Goal: Task Accomplishment & Management: Manage account settings

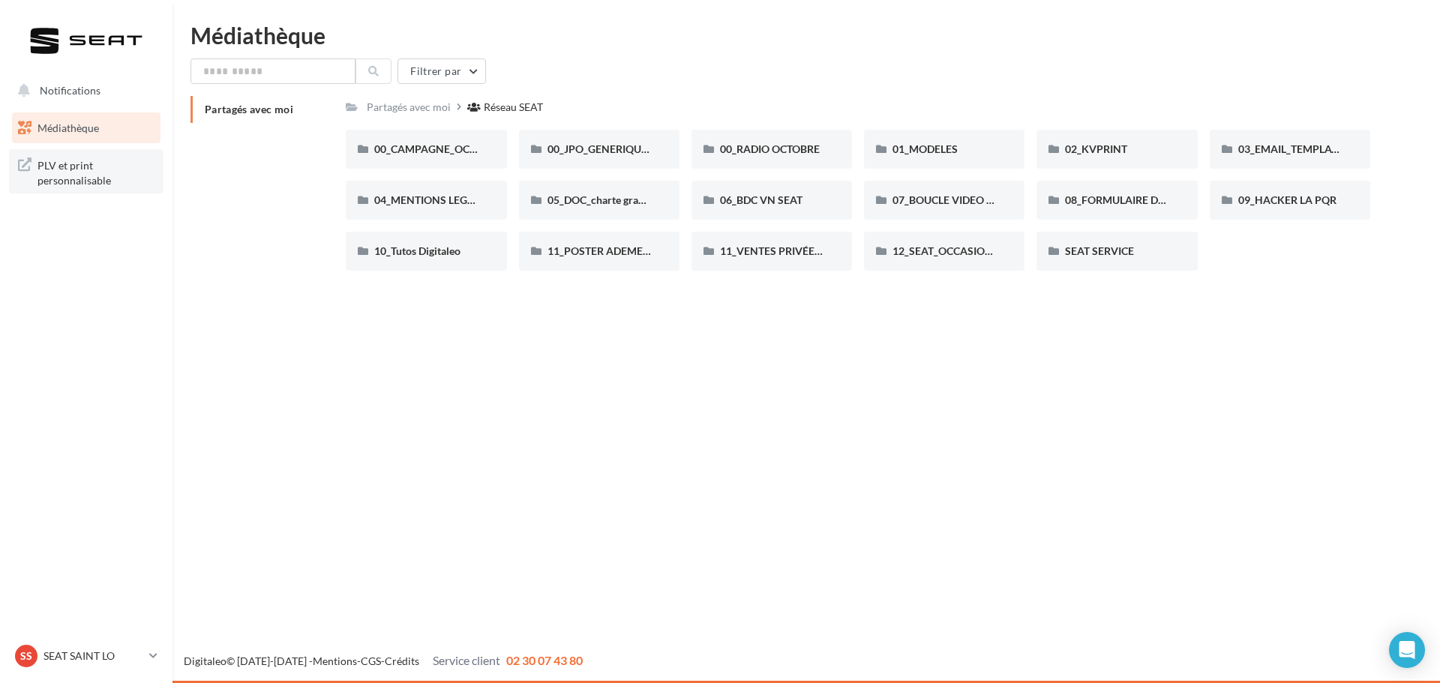
click at [79, 169] on span "PLV et print personnalisable" at bounding box center [95, 171] width 117 height 32
click at [148, 661] on link "SS SEAT SAINT LO seat-[GEOGRAPHIC_DATA]" at bounding box center [86, 656] width 148 height 28
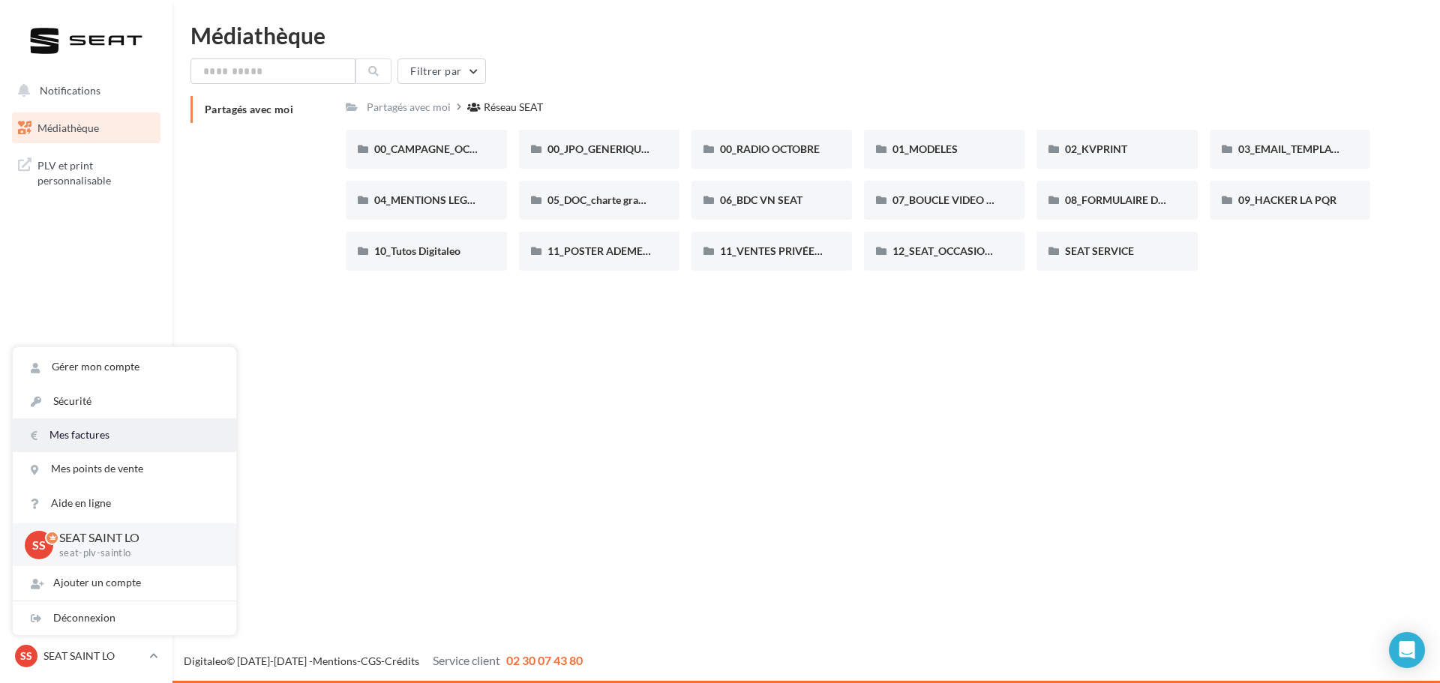
click at [84, 435] on link "Mes factures" at bounding box center [124, 435] width 223 height 34
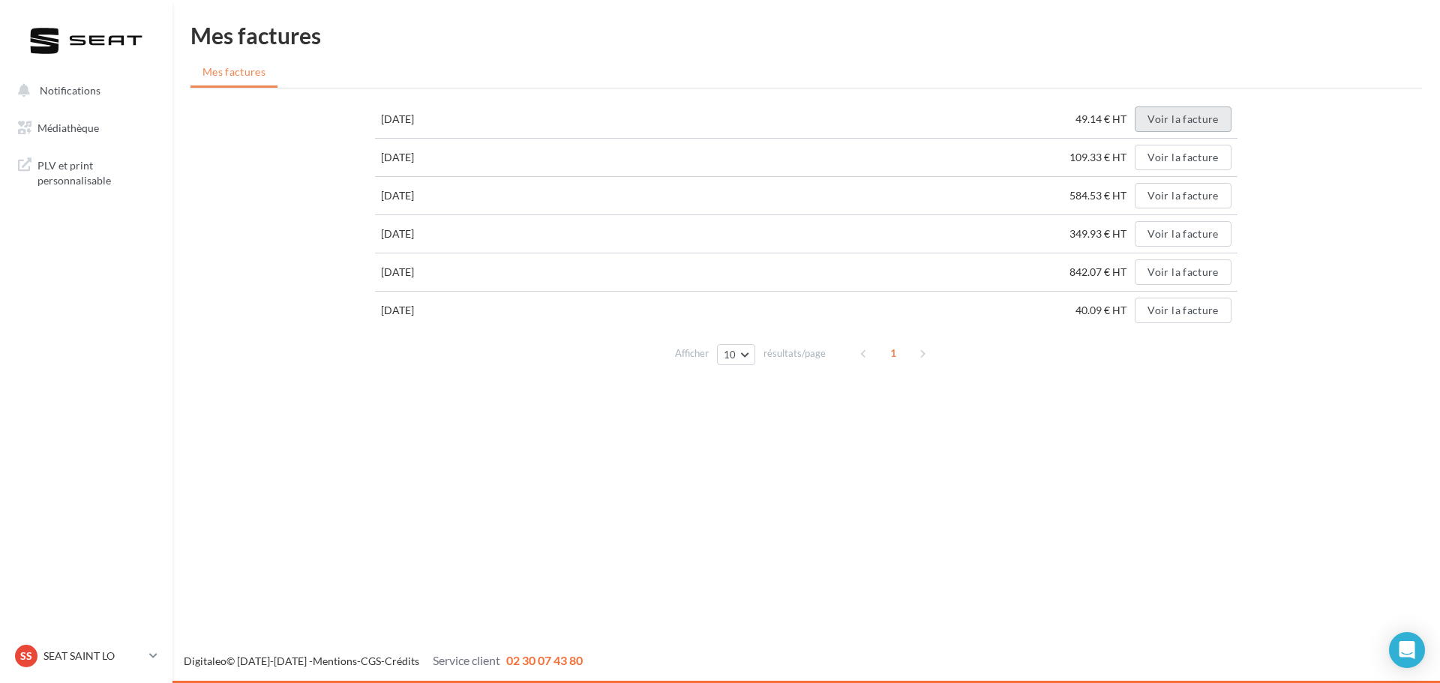
click at [1182, 125] on button "Voir la facture" at bounding box center [1183, 118] width 96 height 25
click at [76, 652] on p "SEAT SAINT LO" at bounding box center [93, 656] width 100 height 15
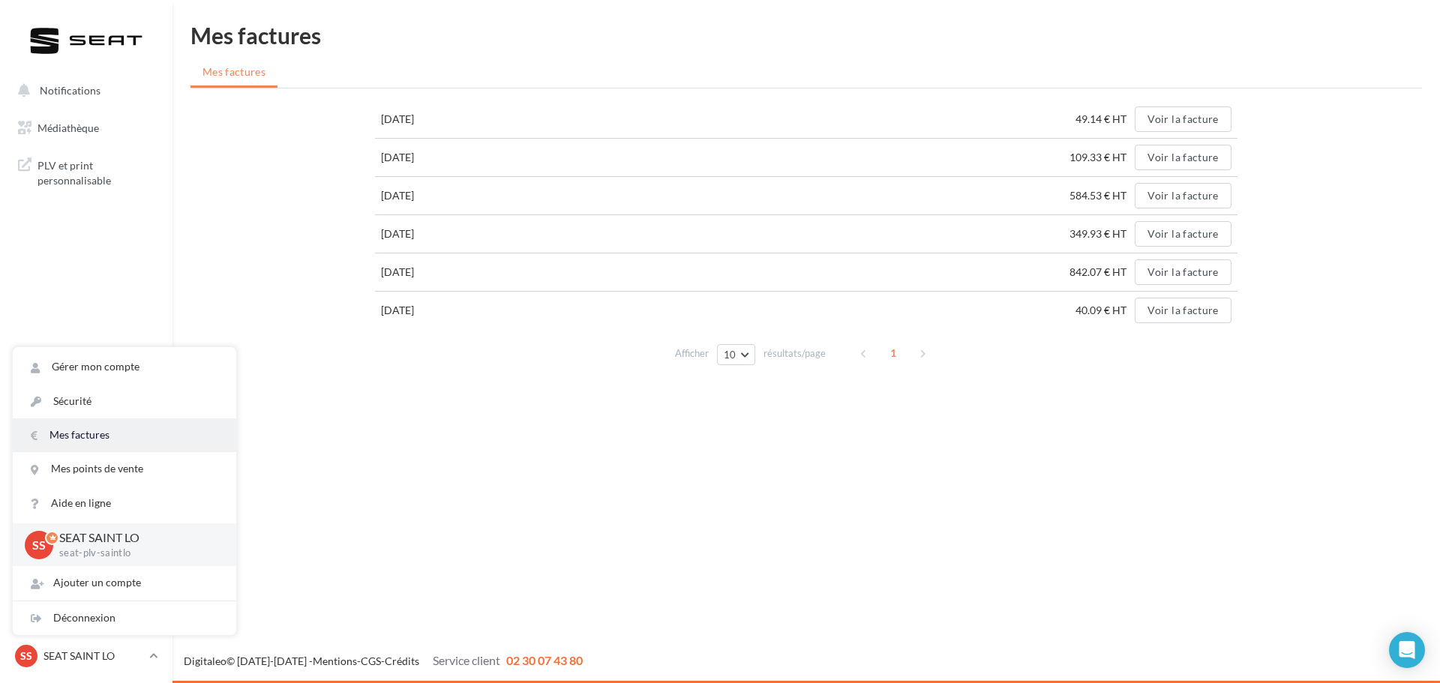
click at [85, 437] on link "Mes factures" at bounding box center [124, 435] width 223 height 34
click at [36, 549] on span "SS" at bounding box center [38, 544] width 13 height 17
click at [101, 367] on link "Gérer mon compte" at bounding box center [124, 367] width 223 height 34
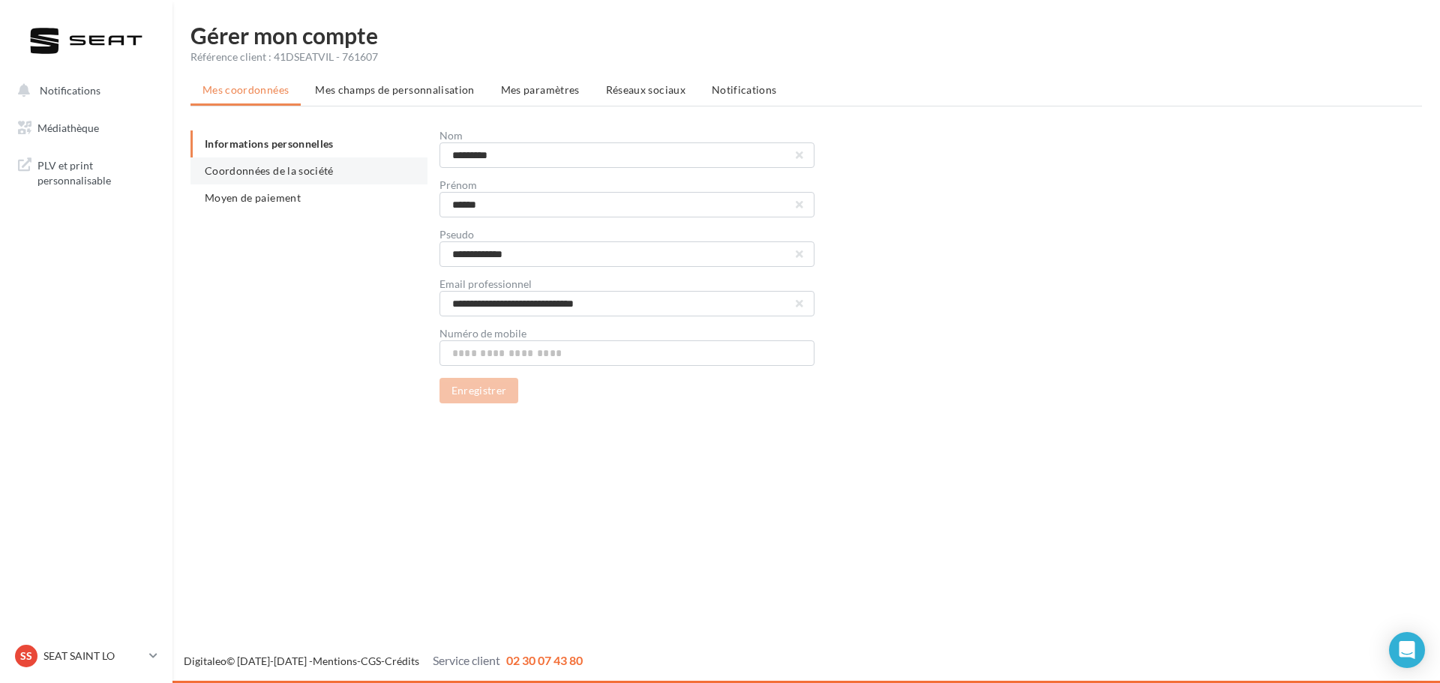
click at [313, 171] on span "Coordonnées de la société" at bounding box center [269, 170] width 129 height 13
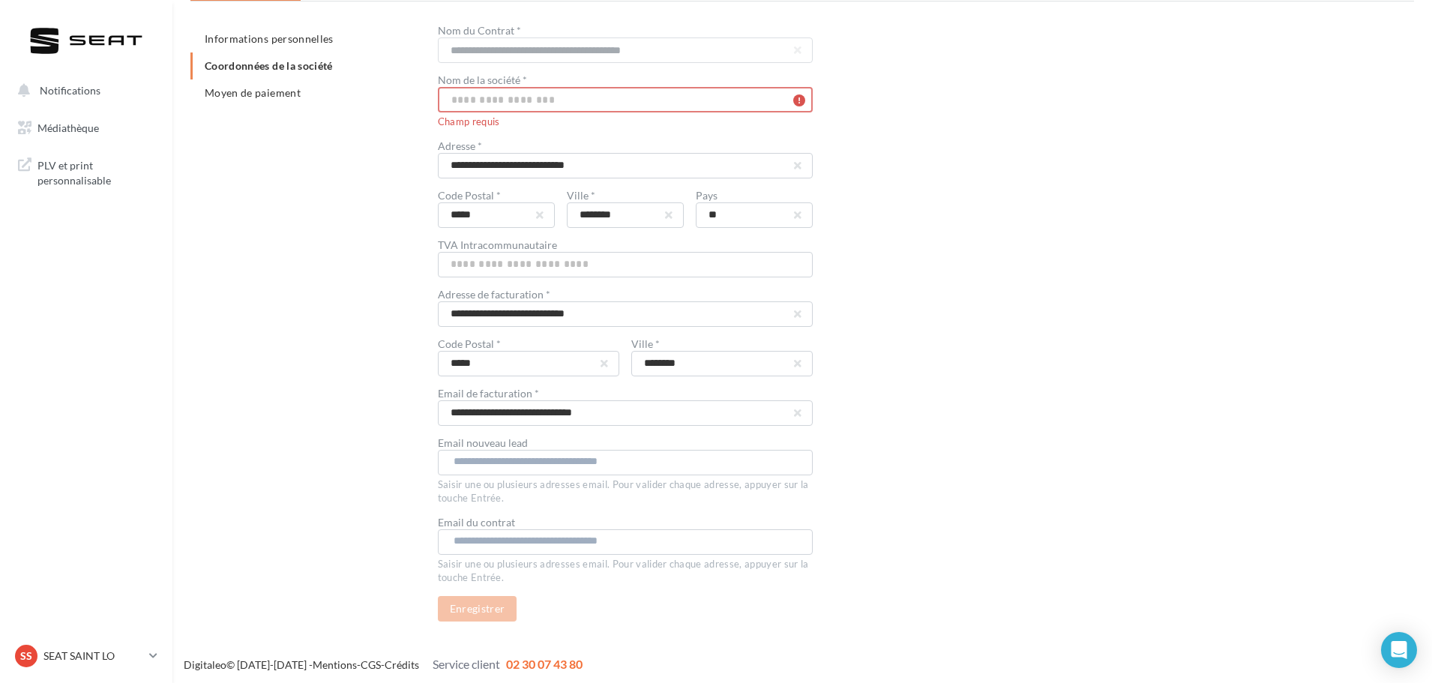
scroll to position [108, 0]
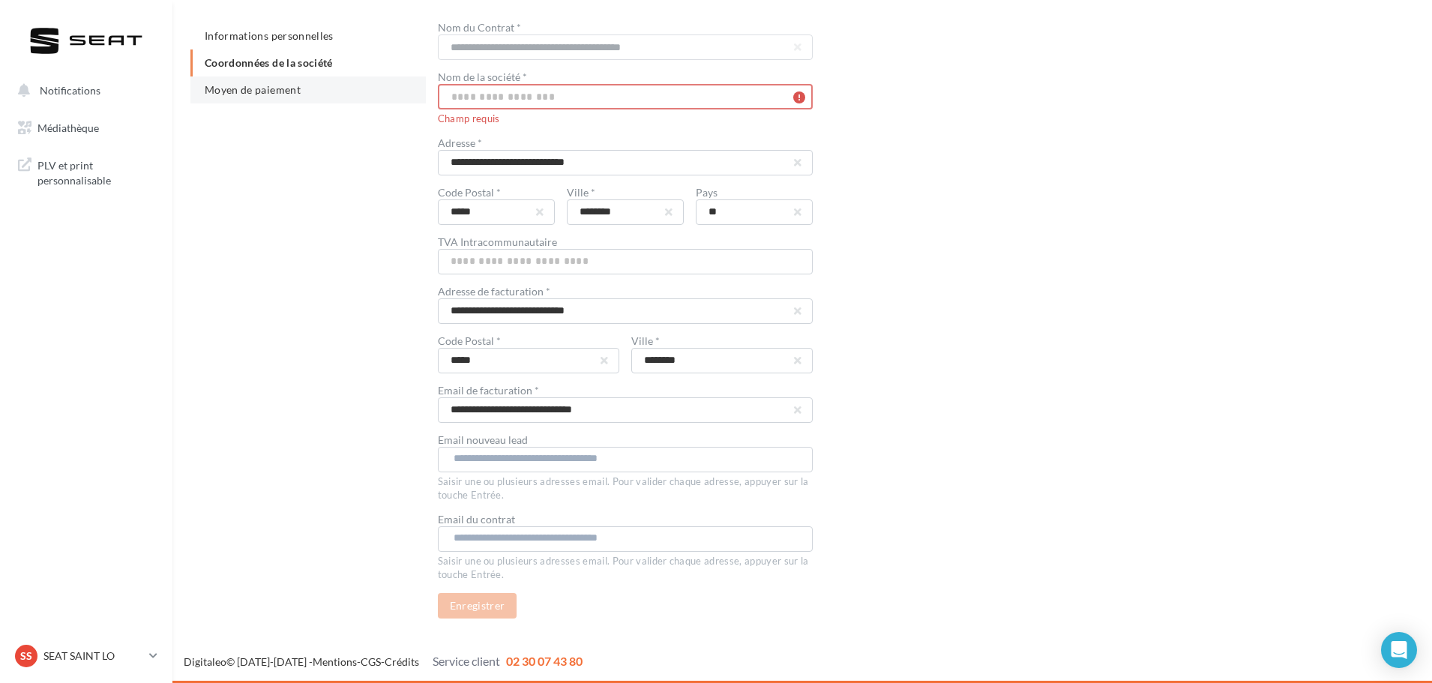
click at [253, 97] on li "Moyen de paiement" at bounding box center [307, 89] width 235 height 27
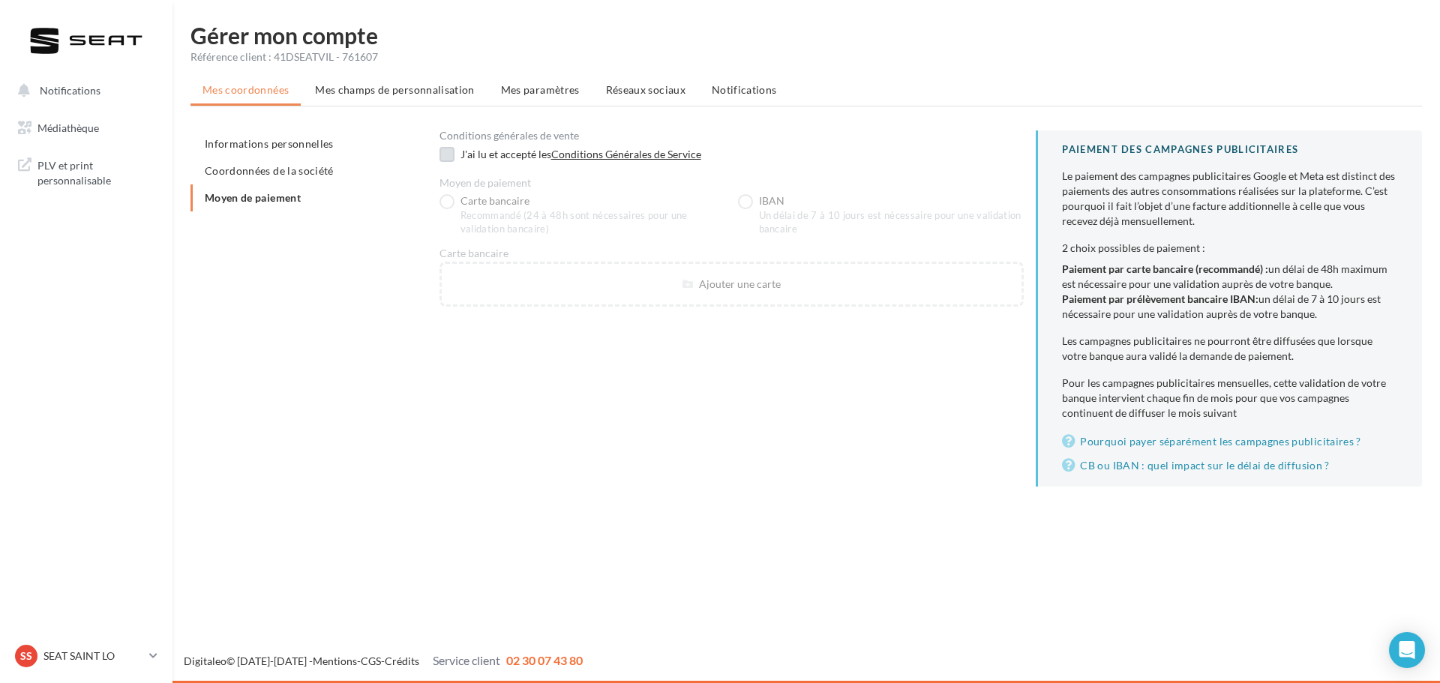
click at [448, 159] on label at bounding box center [446, 154] width 15 height 15
click at [446, 157] on div at bounding box center [446, 156] width 15 height 19
click at [747, 200] on label "IBAN Un délai de 7 à 10 jours est nécessaire pour une validation bancaire" at bounding box center [881, 215] width 286 height 42
click at [422, 90] on span "Mes champs de personnalisation" at bounding box center [395, 89] width 160 height 13
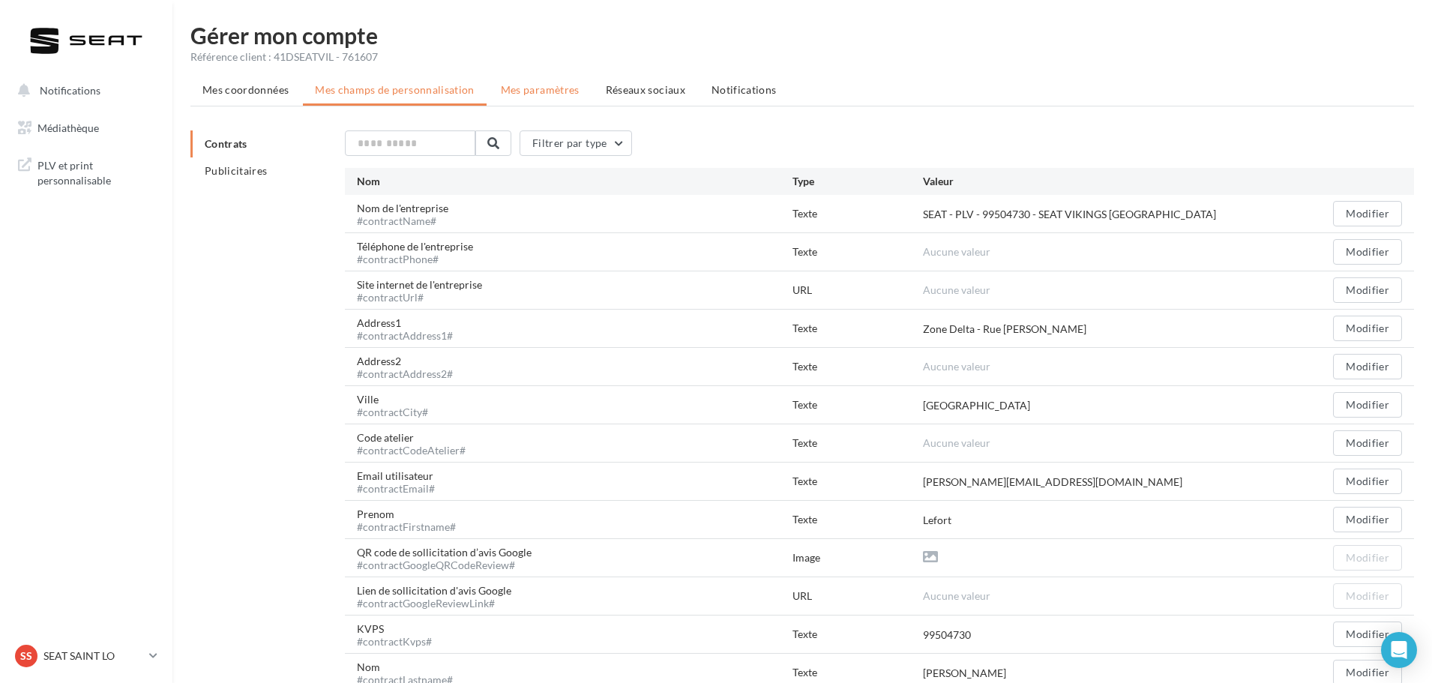
click at [550, 97] on li "Mes paramètres" at bounding box center [540, 89] width 103 height 27
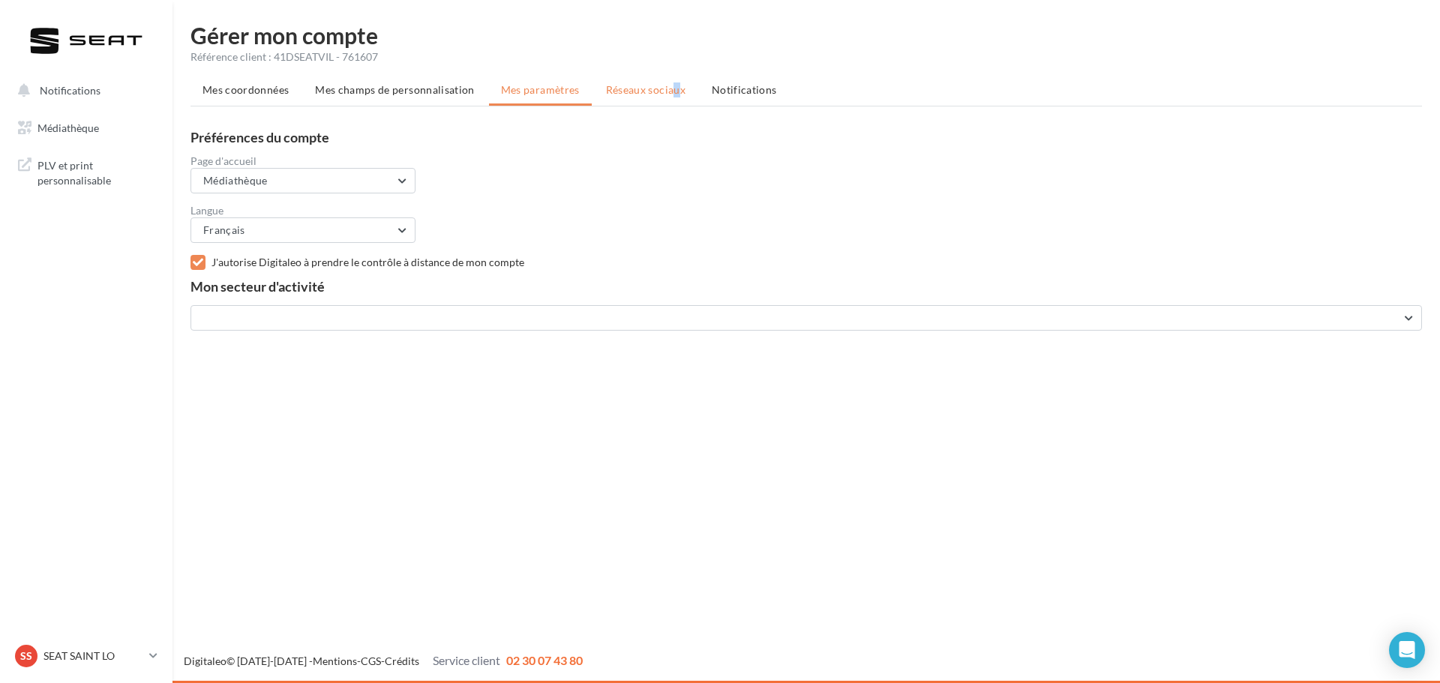
click at [606, 90] on span "Réseaux sociaux" at bounding box center [645, 89] width 79 height 13
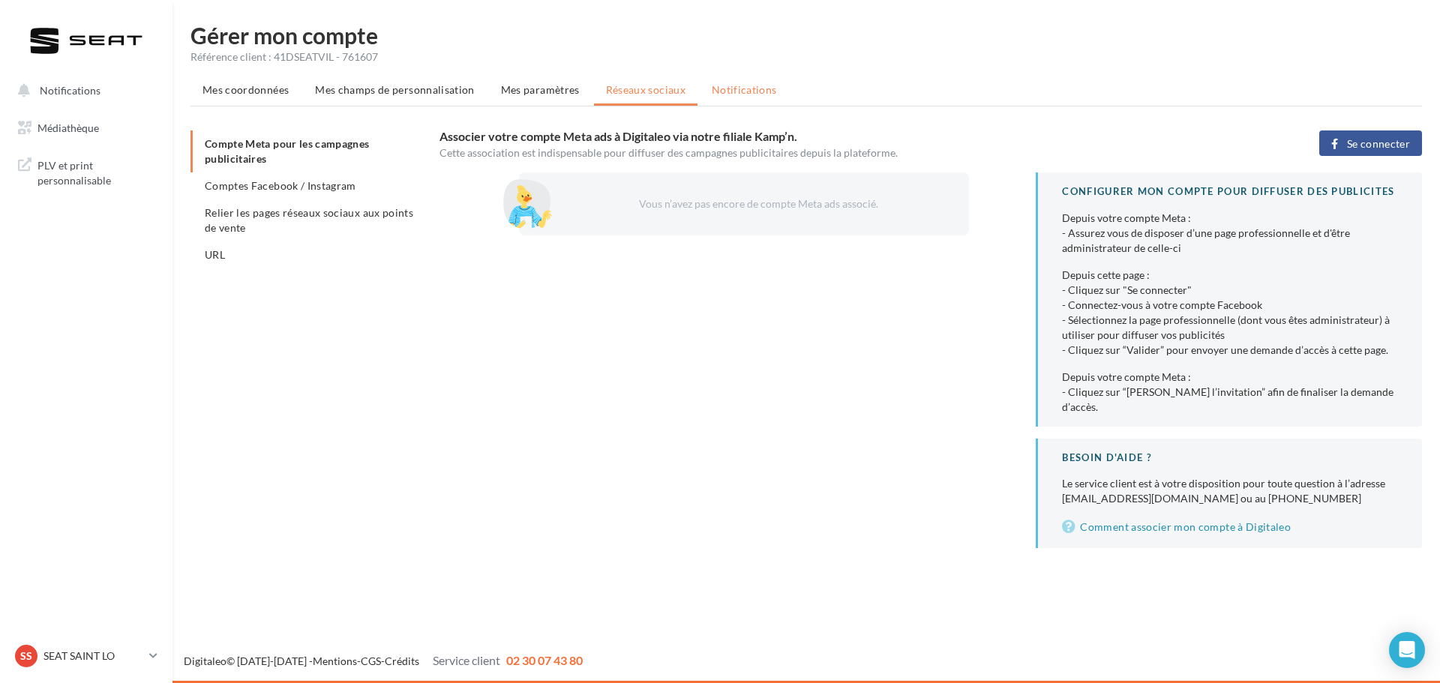
click at [745, 96] on li "Notifications" at bounding box center [744, 89] width 89 height 27
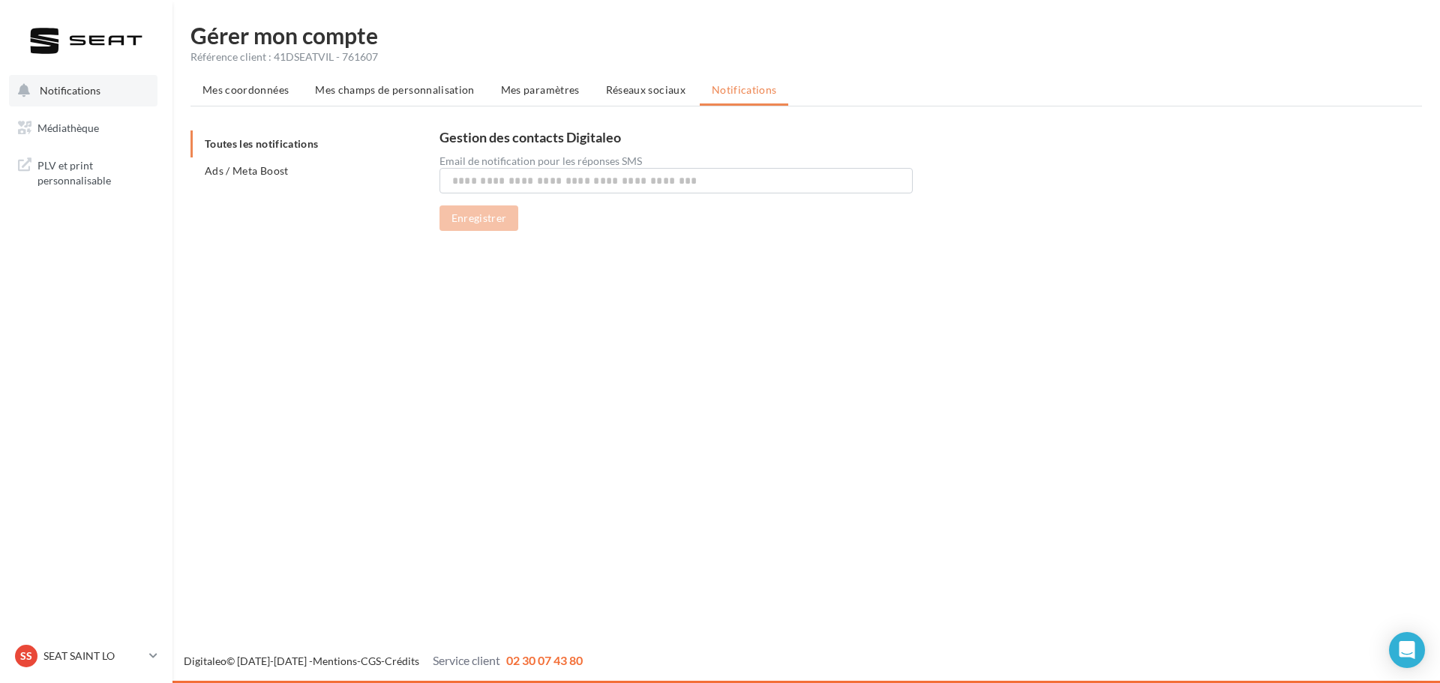
click at [81, 94] on span "Notifications" at bounding box center [70, 90] width 61 height 13
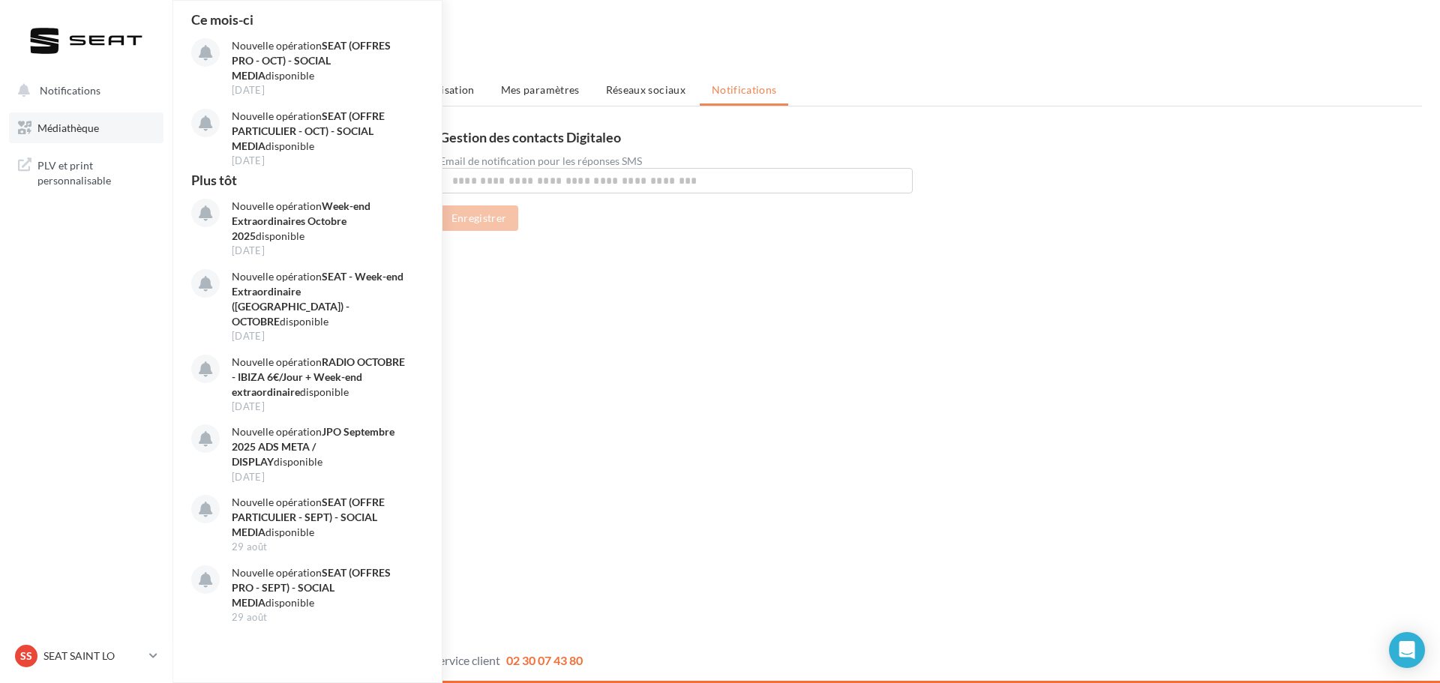
click at [73, 127] on span "Médiathèque" at bounding box center [67, 127] width 61 height 13
